Goal: Check status: Check status

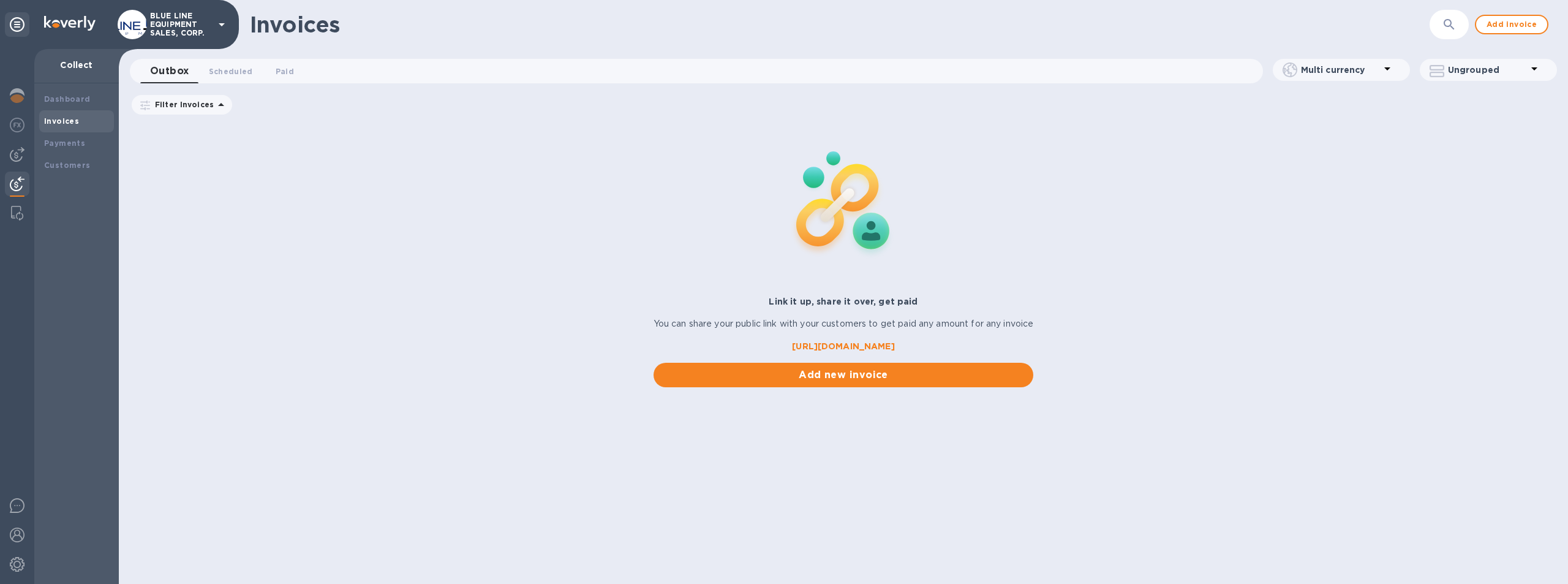
click at [8, 180] on div at bounding box center [17, 185] width 25 height 27
click at [59, 138] on div "Payments" at bounding box center [76, 143] width 65 height 12
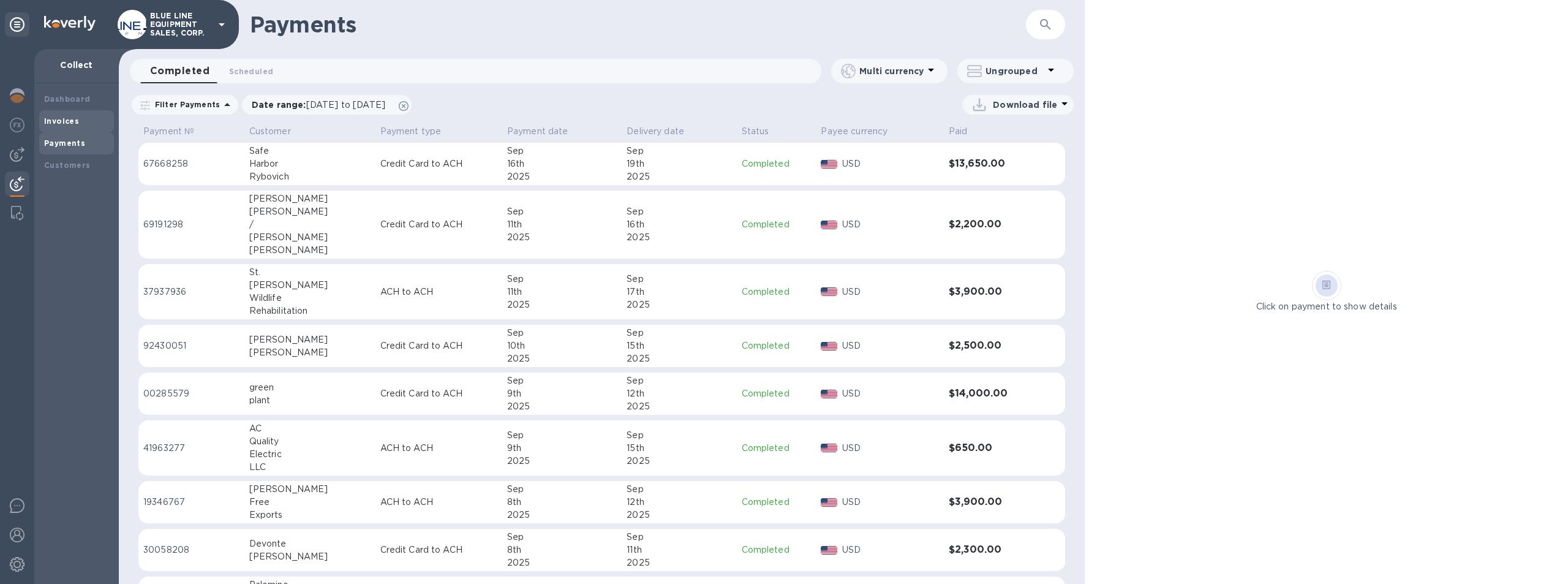
click at [59, 119] on b "Invoices" at bounding box center [61, 121] width 35 height 9
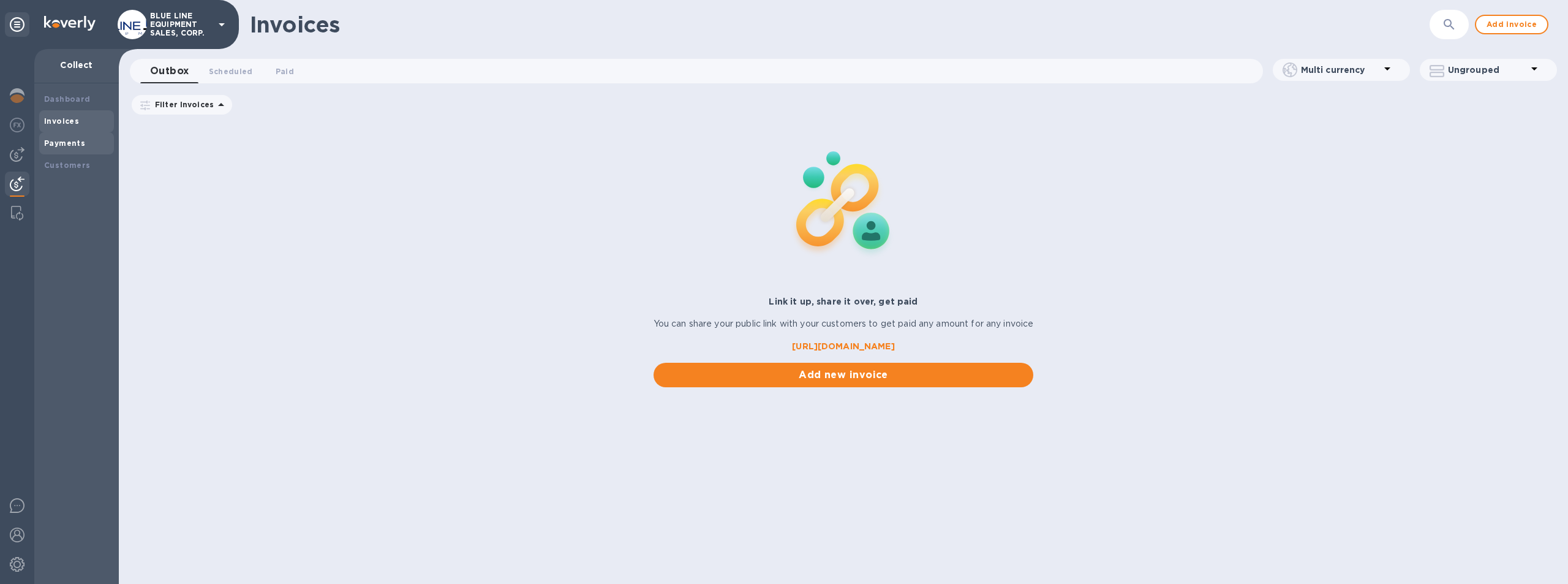
click at [69, 140] on b "Payments" at bounding box center [65, 143] width 41 height 9
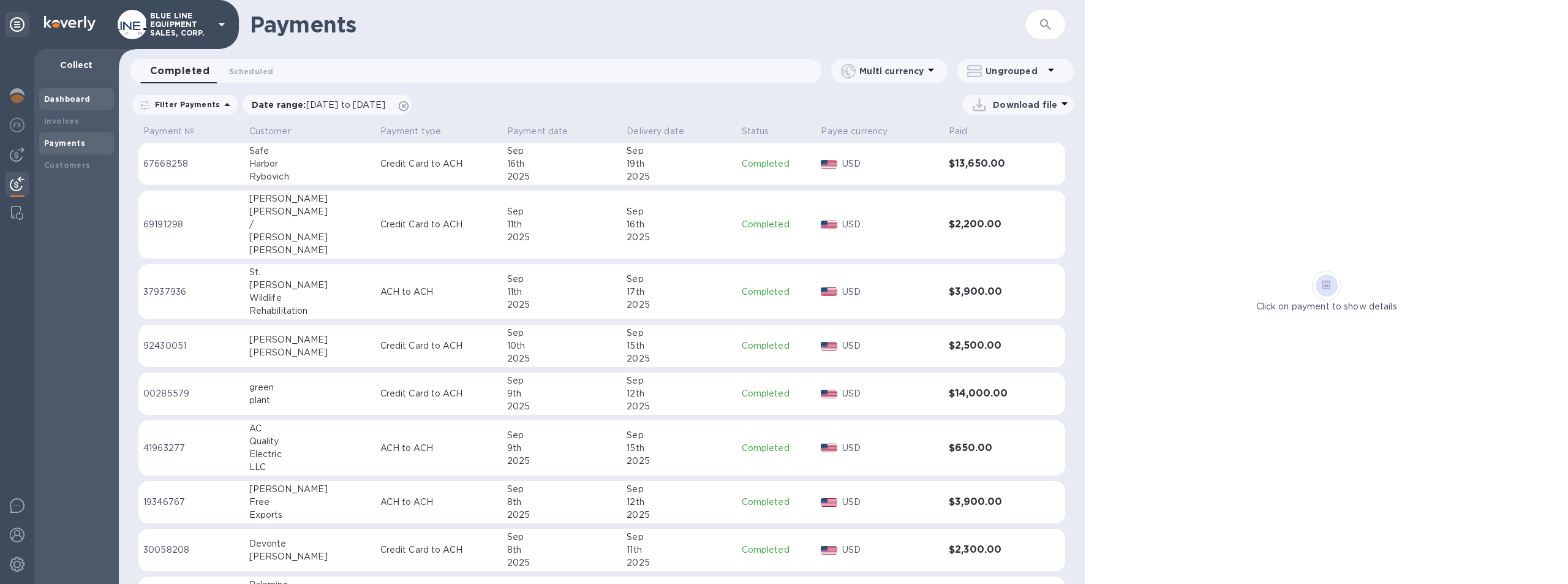
click at [72, 95] on b "Dashboard" at bounding box center [67, 99] width 46 height 9
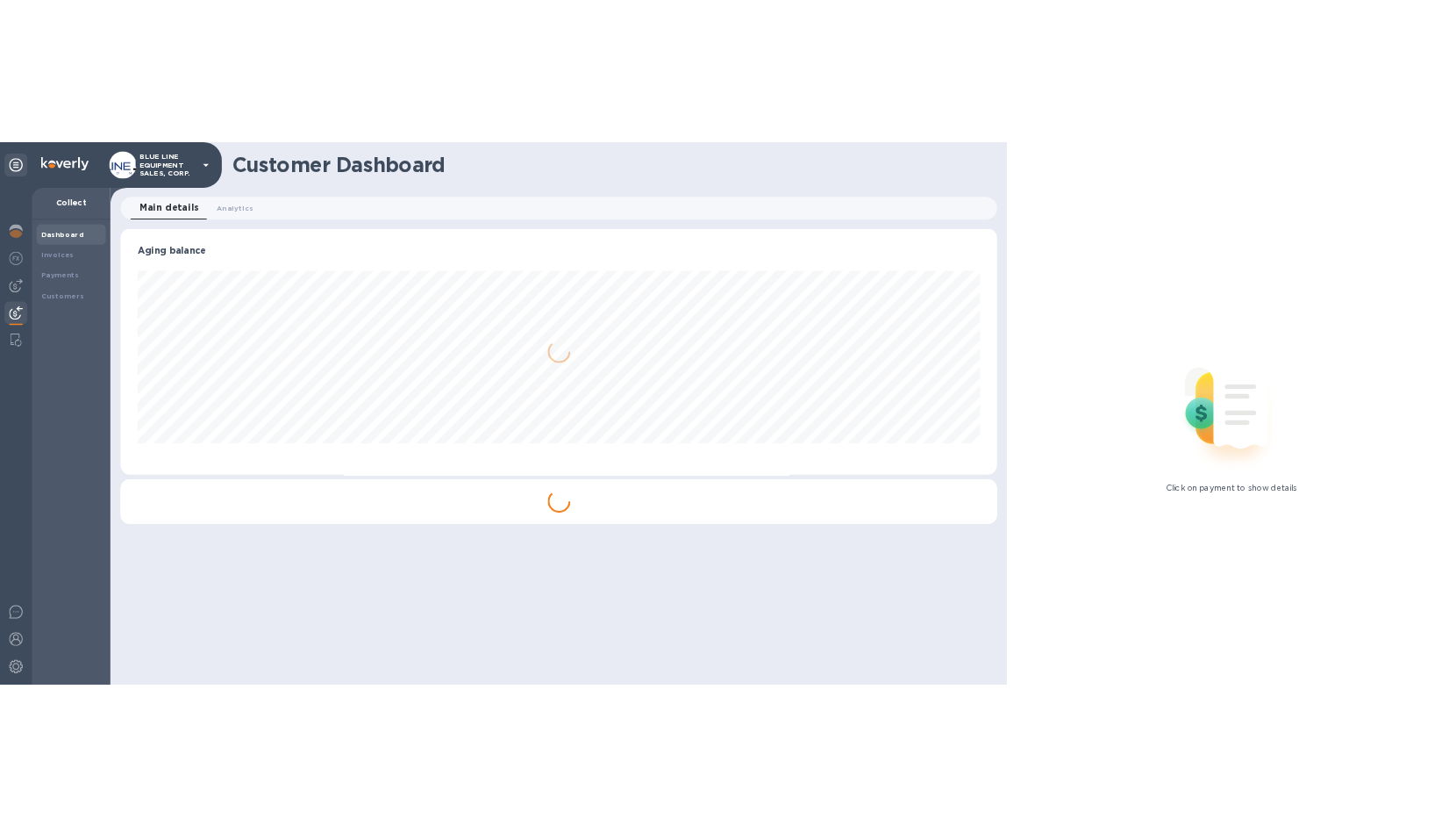
scroll to position [379, 1352]
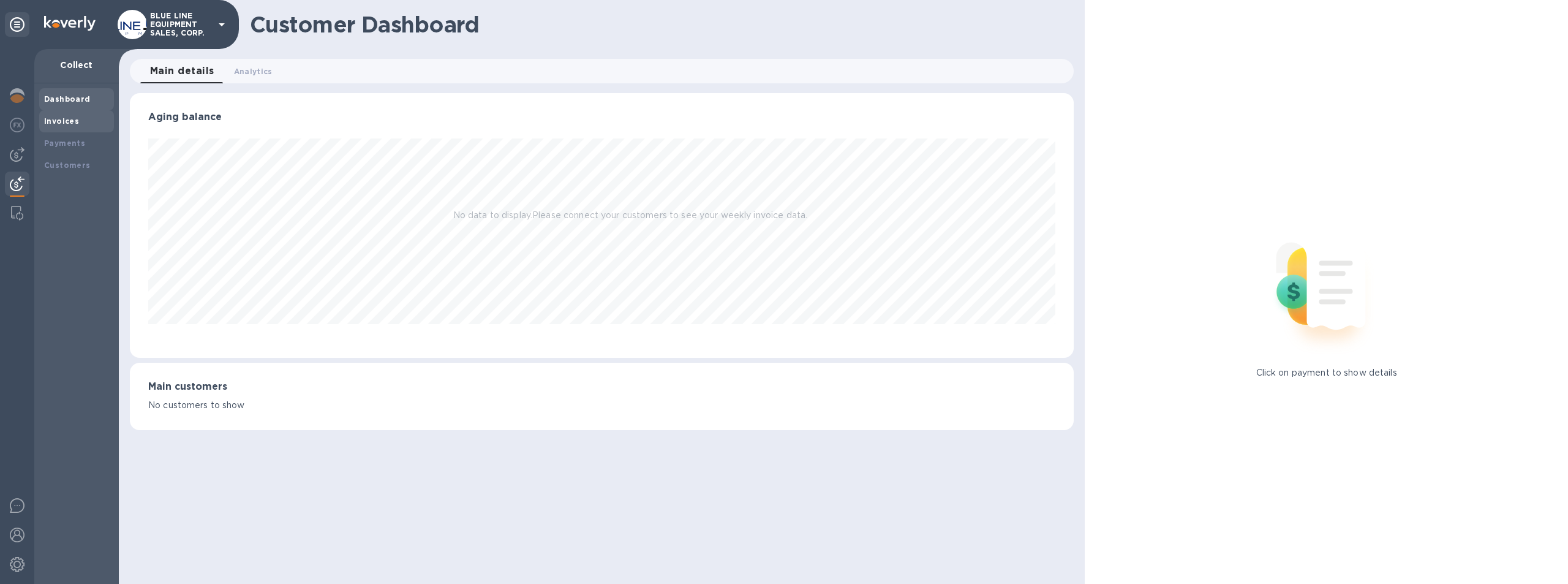
click at [66, 115] on div "Invoices" at bounding box center [76, 121] width 65 height 12
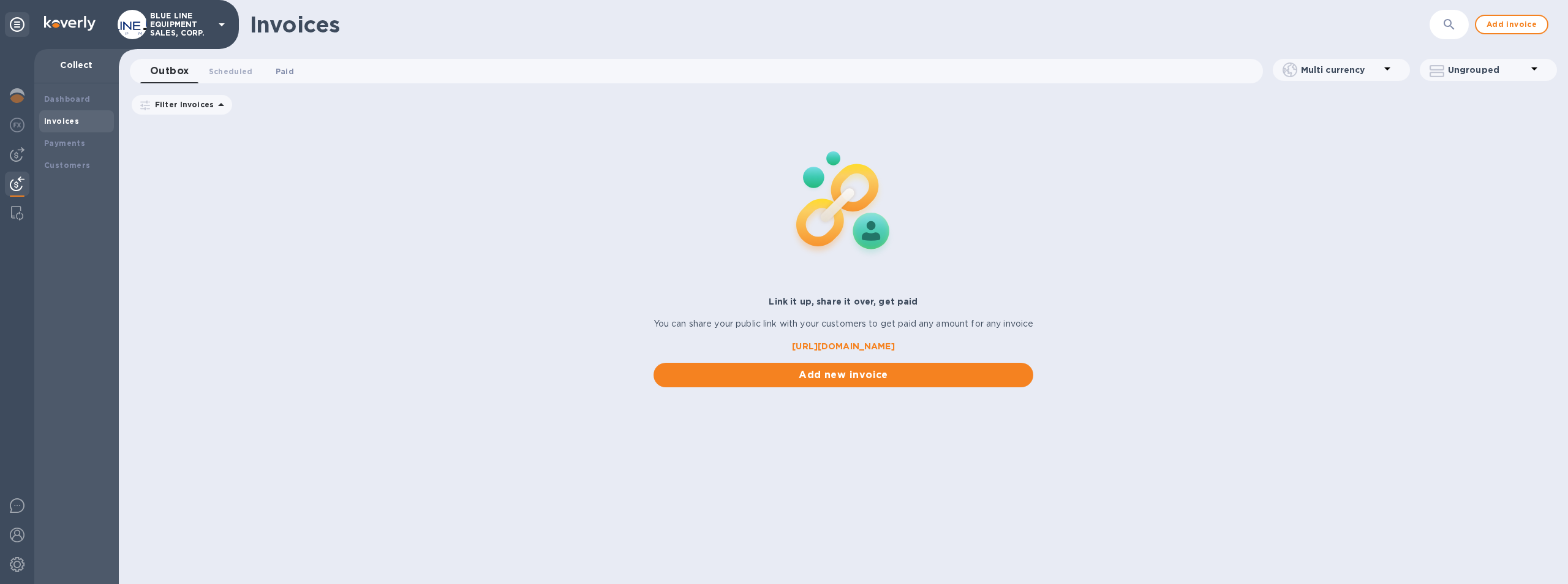
click at [283, 72] on span "Paid 0" at bounding box center [285, 72] width 18 height 13
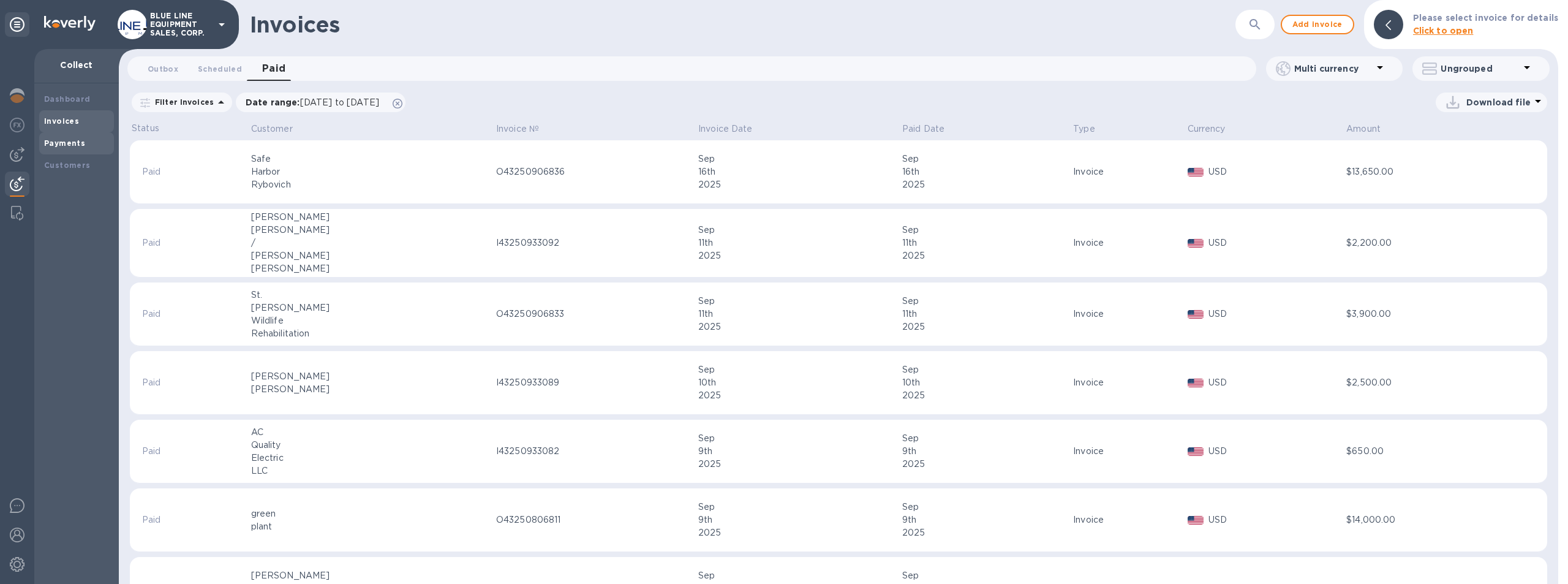
click at [64, 140] on b "Payments" at bounding box center [65, 143] width 41 height 9
